Goal: Book appointment/travel/reservation

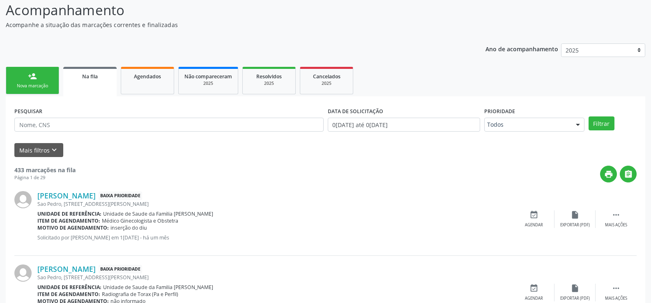
scroll to position [82, 0]
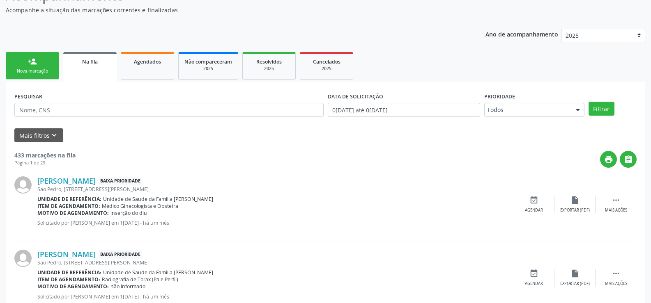
click at [28, 66] on link "person_add Nova marcação" at bounding box center [32, 66] width 53 height 28
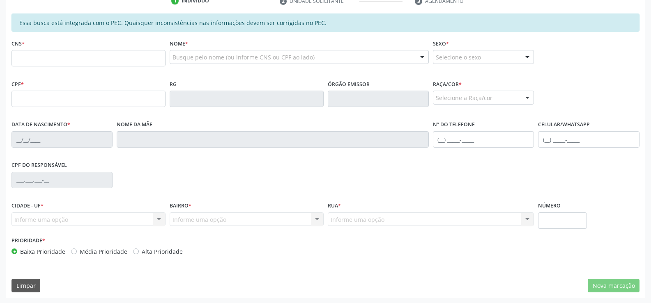
scroll to position [177, 0]
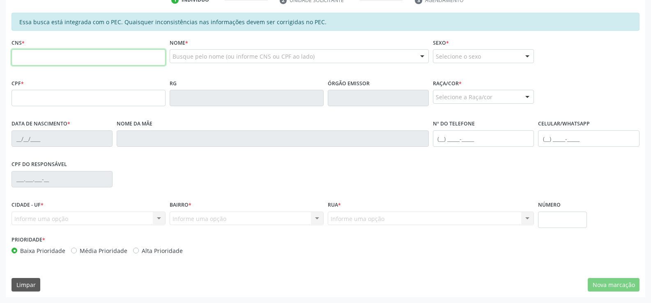
click at [64, 62] on input "text" at bounding box center [88, 57] width 154 height 16
type input "700 4094 6693 9441"
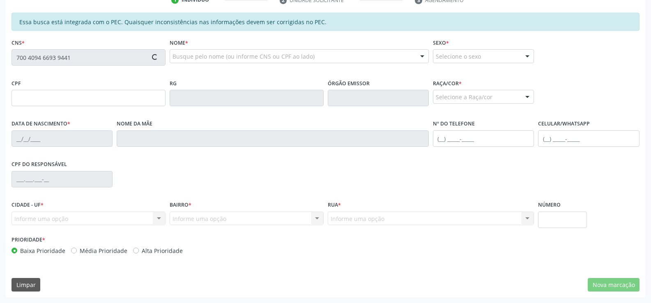
type input "780.187.654-72"
type input "[DATE]"
type input "[PERSON_NAME]"
type input "[PHONE_NUMBER]"
type input "308"
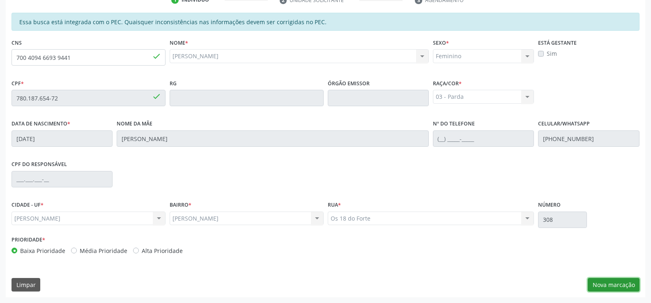
click at [610, 285] on button "Nova marcação" at bounding box center [614, 285] width 52 height 14
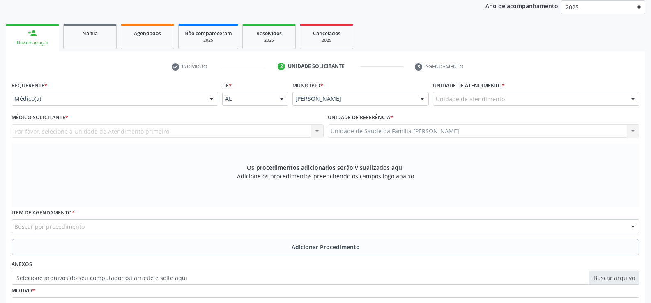
scroll to position [108, 0]
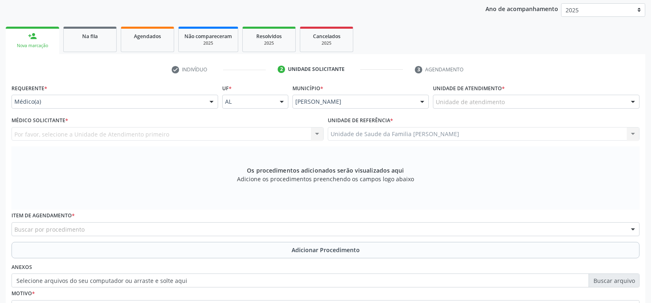
click at [211, 102] on div at bounding box center [211, 102] width 12 height 14
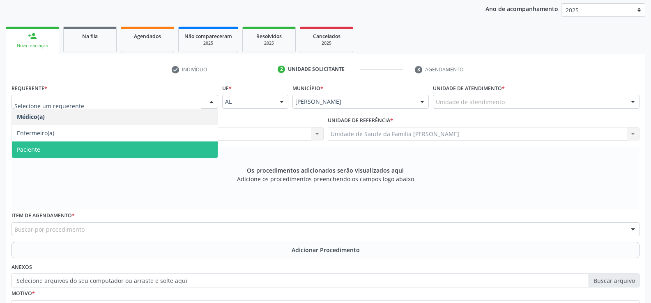
click at [150, 146] on span "Paciente" at bounding box center [115, 150] width 206 height 16
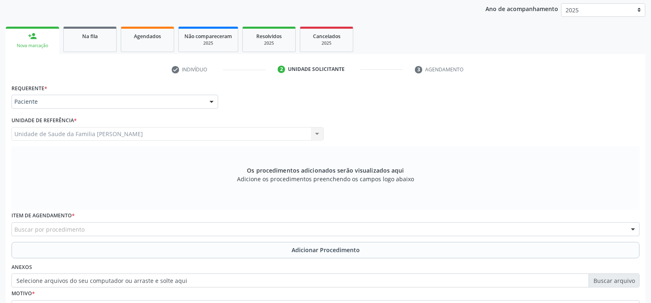
click at [317, 134] on div "Unidade de Saude da Familia Barro Vermelho Unidade de Saude da Familia Barro Ve…" at bounding box center [167, 134] width 312 height 14
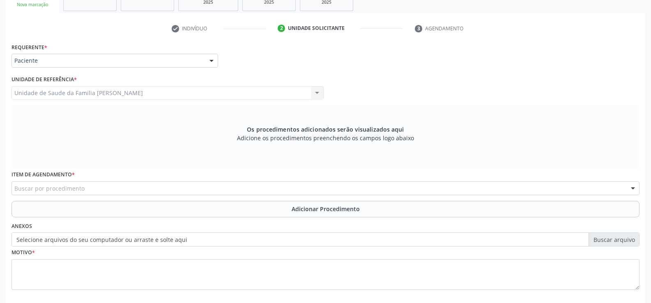
scroll to position [190, 0]
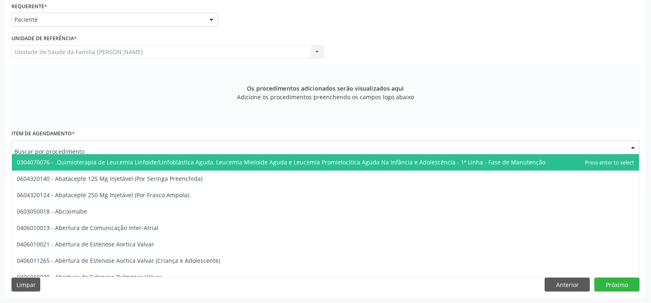
click at [106, 148] on div at bounding box center [325, 147] width 628 height 14
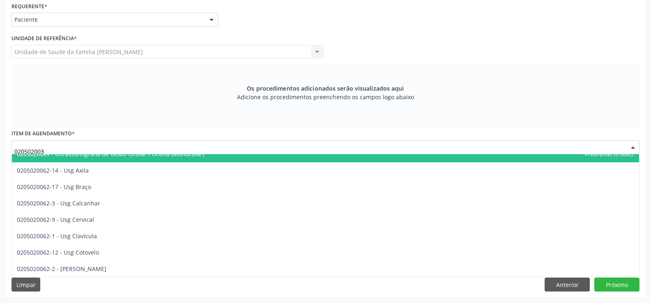
scroll to position [0, 0]
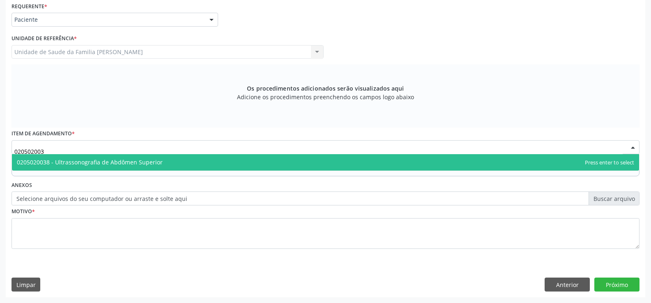
type input "0205020038"
click at [167, 163] on span "0205020038 - Ultrassonografia de Abdômen Superior" at bounding box center [325, 162] width 627 height 16
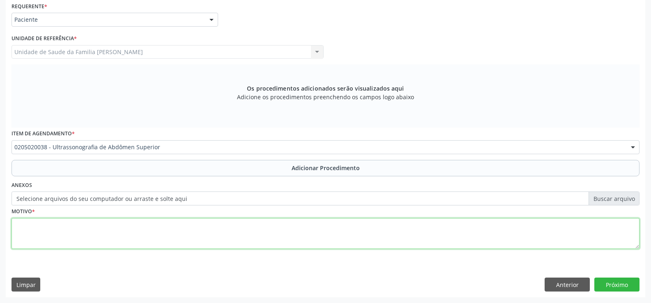
click at [116, 234] on textarea at bounding box center [325, 233] width 628 height 31
type textarea "f"
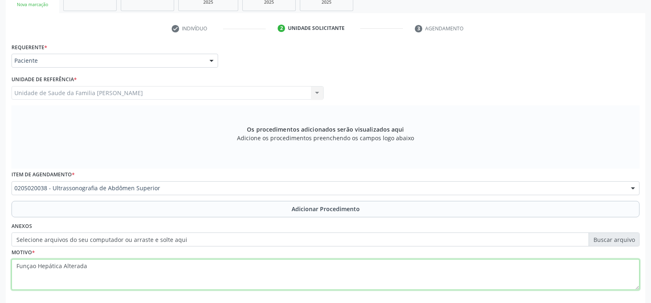
scroll to position [190, 0]
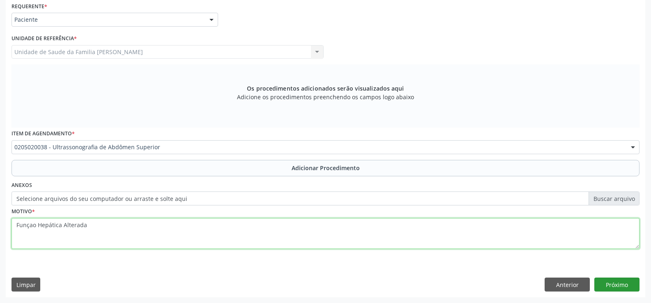
type textarea "Funçao Hepática Alterada"
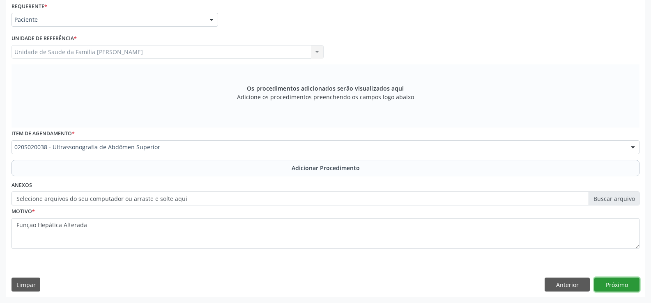
click at [616, 287] on button "Próximo" at bounding box center [616, 285] width 45 height 14
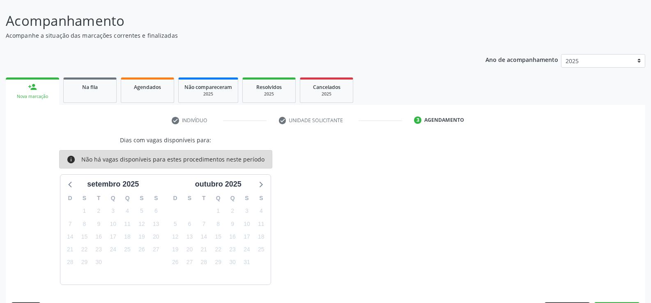
scroll to position [81, 0]
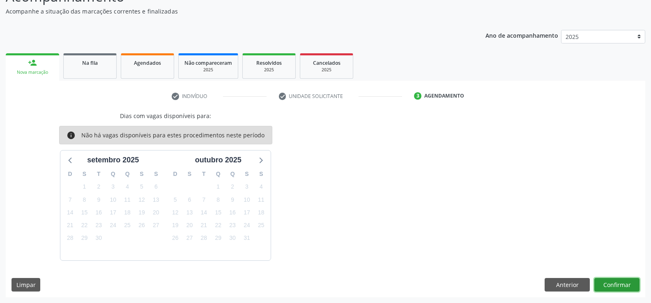
click at [612, 285] on button "Confirmar" at bounding box center [616, 285] width 45 height 14
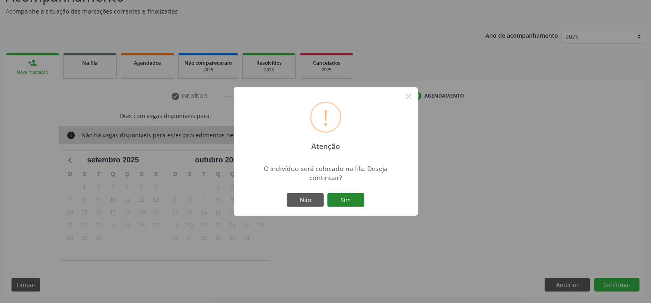
click at [346, 200] on button "Sim" at bounding box center [345, 200] width 37 height 14
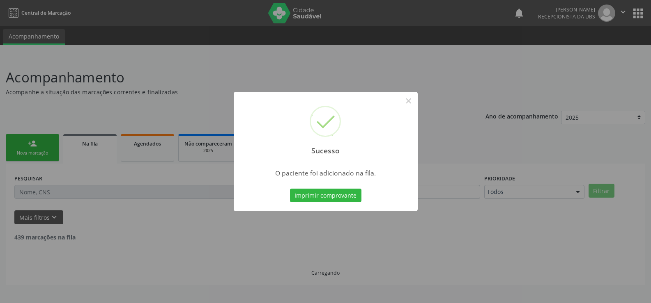
scroll to position [0, 0]
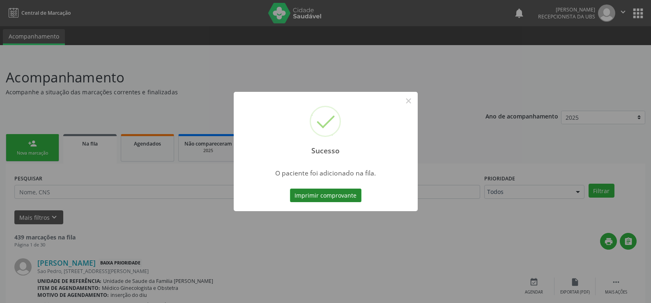
click at [324, 198] on button "Imprimir comprovante" at bounding box center [325, 196] width 71 height 14
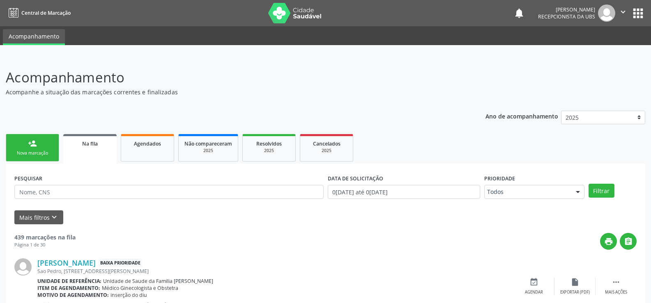
scroll to position [41, 0]
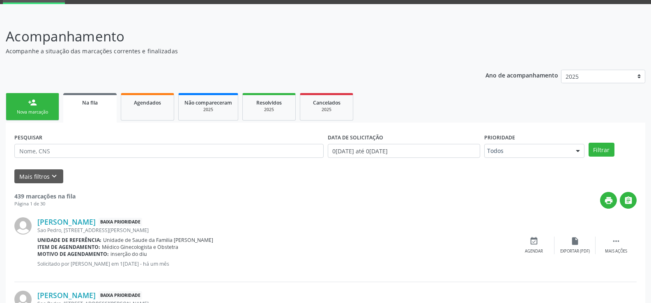
click at [30, 112] on div "Nova marcação" at bounding box center [32, 112] width 41 height 6
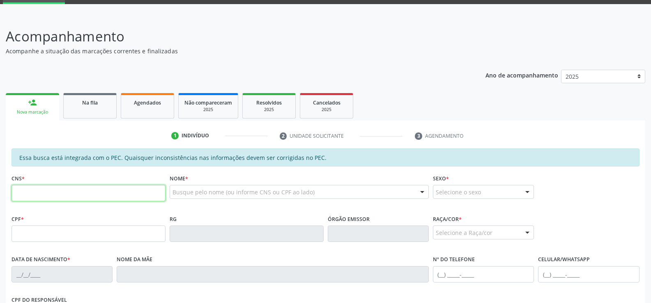
click at [88, 194] on input "text" at bounding box center [88, 193] width 154 height 16
type input "700 4094 6693 9441"
type input "780.187.654-72"
type input "[DATE]"
type input "[PERSON_NAME]"
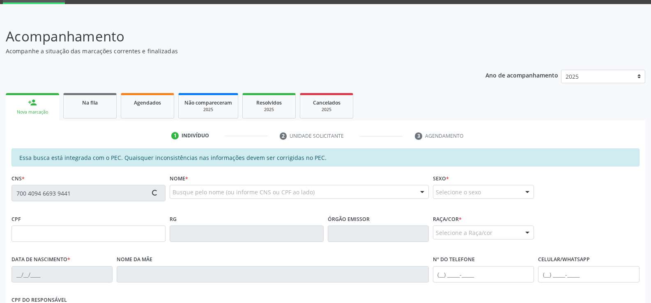
type input "[PHONE_NUMBER]"
type input "308"
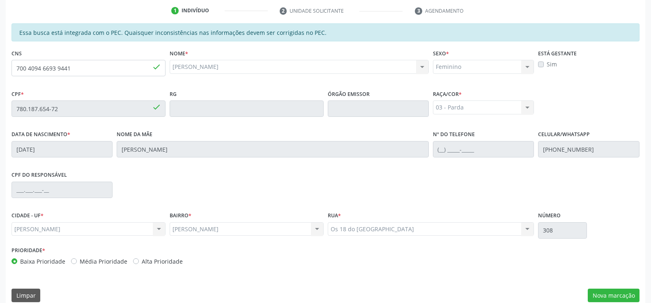
scroll to position [177, 0]
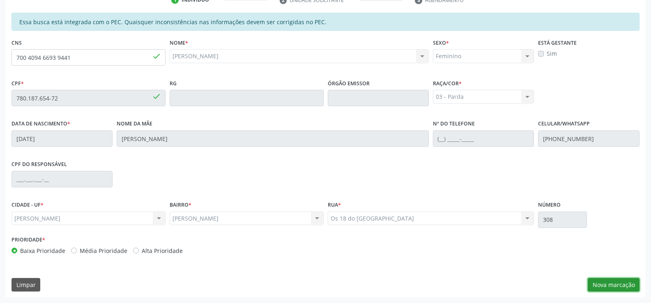
click at [604, 285] on button "Nova marcação" at bounding box center [614, 285] width 52 height 14
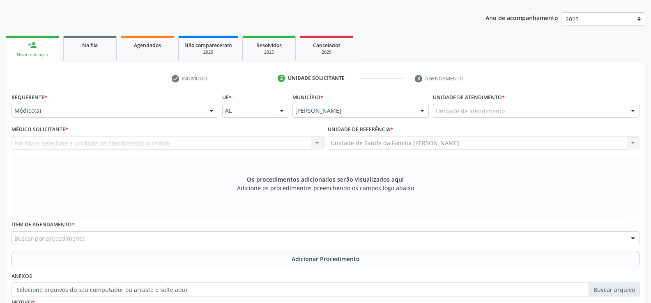
scroll to position [95, 0]
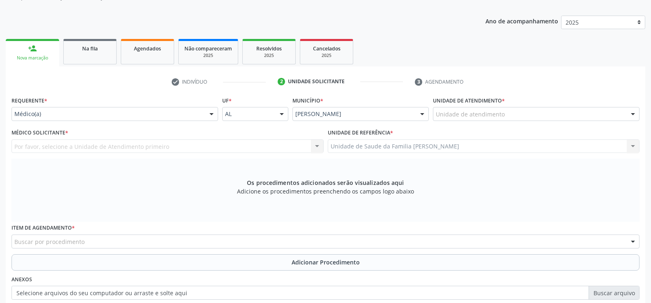
click at [212, 117] on div at bounding box center [211, 115] width 12 height 14
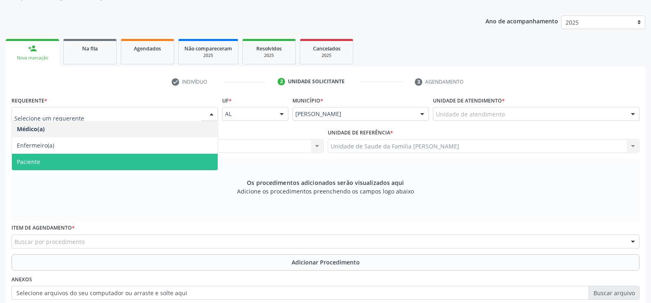
click at [144, 161] on span "Paciente" at bounding box center [115, 162] width 206 height 16
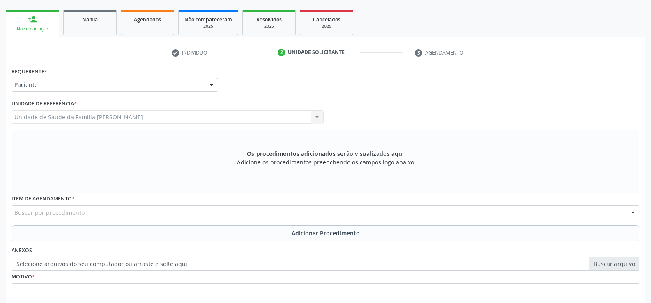
scroll to position [177, 0]
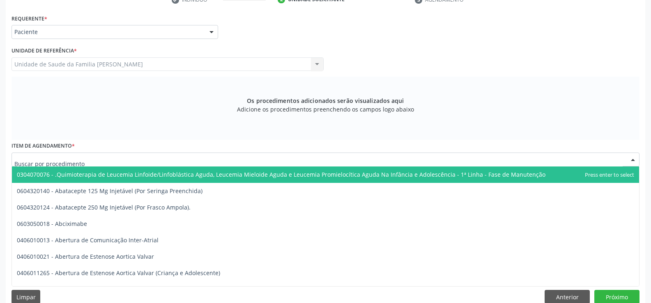
click at [157, 161] on div at bounding box center [325, 160] width 628 height 14
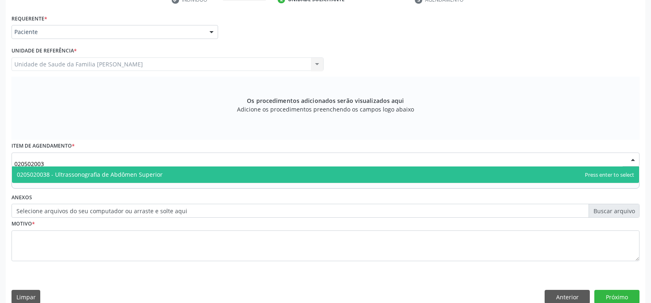
type input "0205020038"
click at [149, 178] on span "0205020038 - Ultrassonografia de Abdômen Superior" at bounding box center [90, 175] width 146 height 8
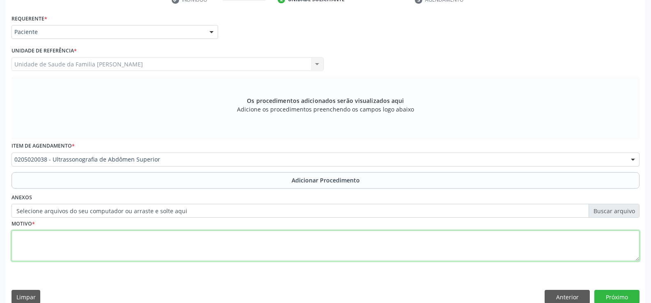
click at [103, 244] on textarea at bounding box center [325, 246] width 628 height 31
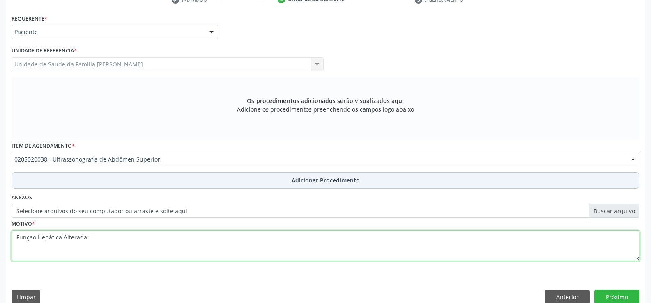
type textarea "Funçao Hepática Alterada"
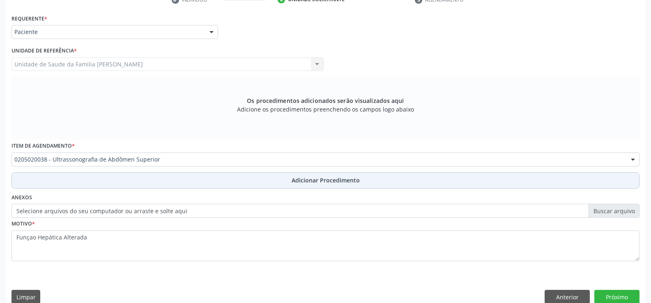
click at [318, 181] on span "Adicionar Procedimento" at bounding box center [326, 180] width 68 height 9
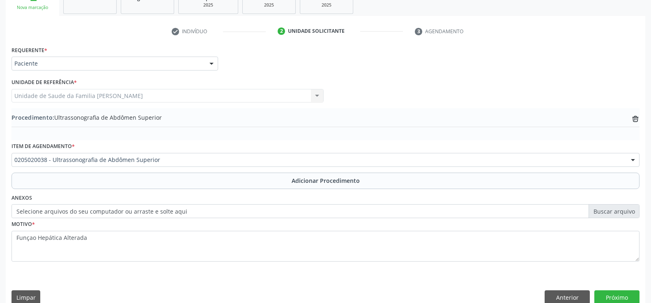
scroll to position [159, 0]
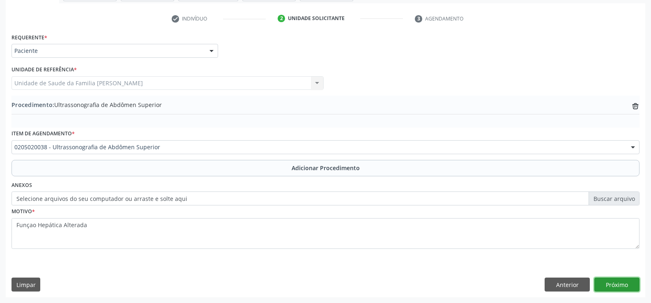
click at [619, 286] on button "Próximo" at bounding box center [616, 285] width 45 height 14
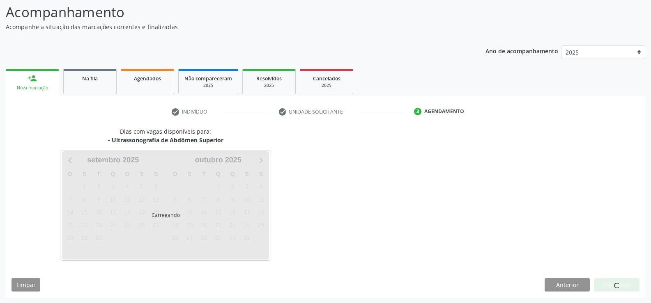
scroll to position [90, 0]
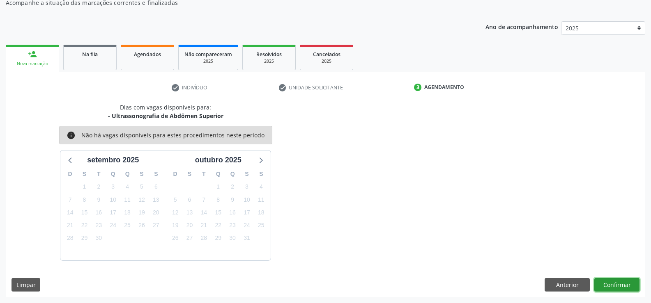
click at [612, 285] on button "Confirmar" at bounding box center [616, 285] width 45 height 14
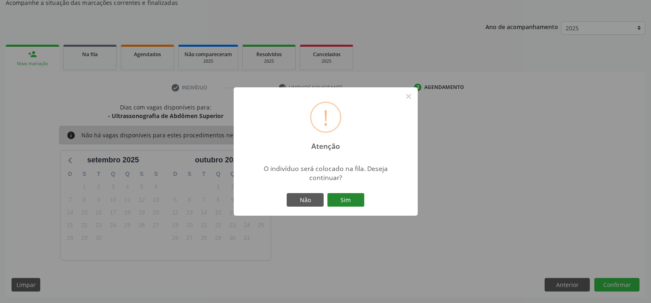
click at [345, 198] on button "Sim" at bounding box center [345, 200] width 37 height 14
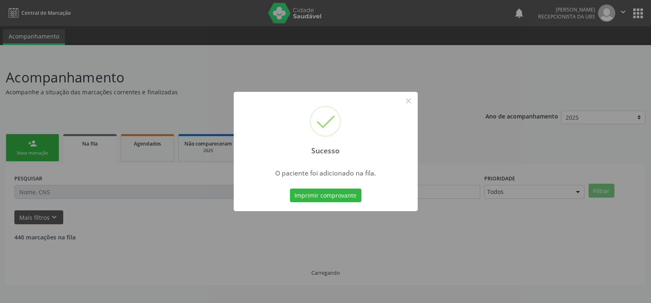
scroll to position [0, 0]
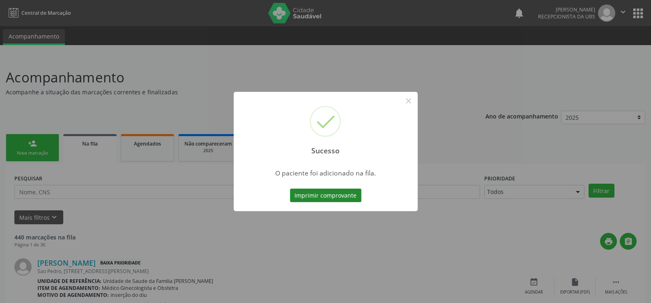
click at [333, 200] on button "Imprimir comprovante" at bounding box center [325, 196] width 71 height 14
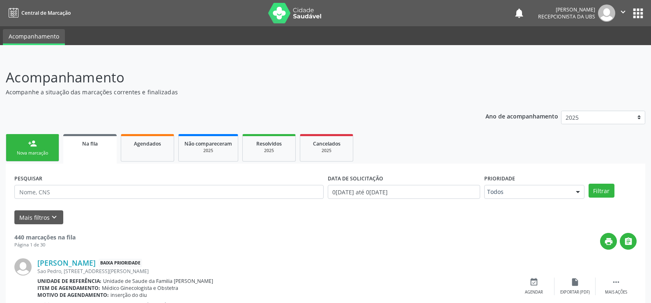
click at [9, 148] on link "person_add Nova marcação" at bounding box center [32, 148] width 53 height 28
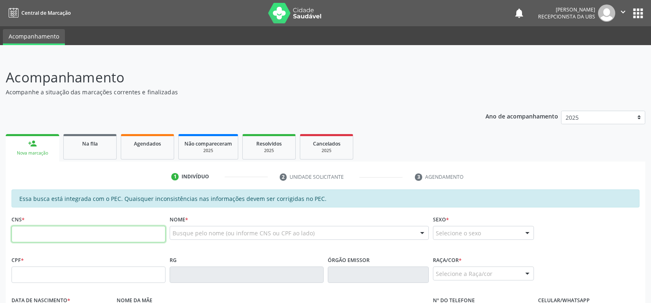
click at [57, 233] on input "text" at bounding box center [88, 234] width 154 height 16
click at [417, 79] on p "Acompanhamento" at bounding box center [230, 77] width 448 height 21
